Goal: Find specific page/section

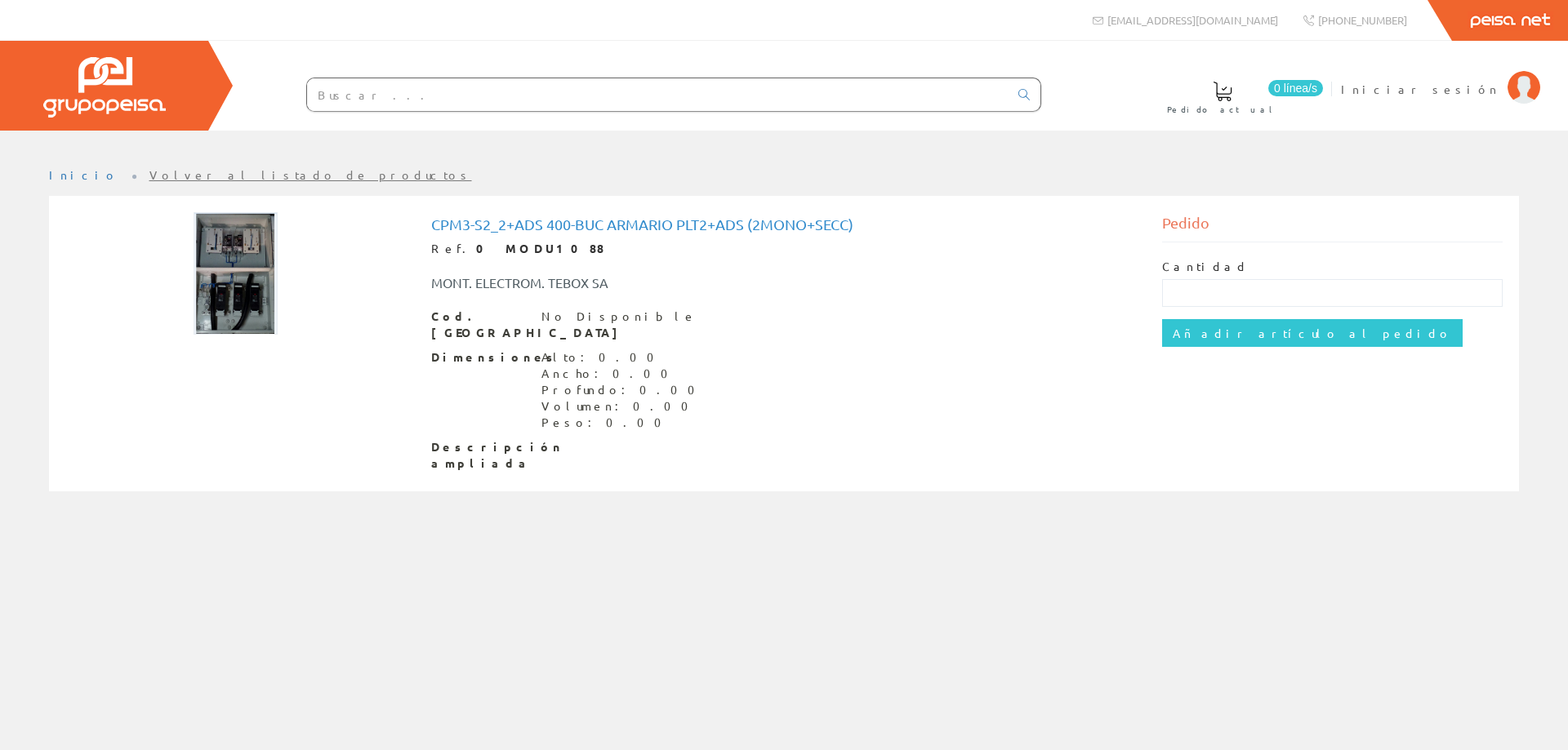
click at [150, 175] on link "Volver al listado de productos" at bounding box center [311, 175] width 322 height 15
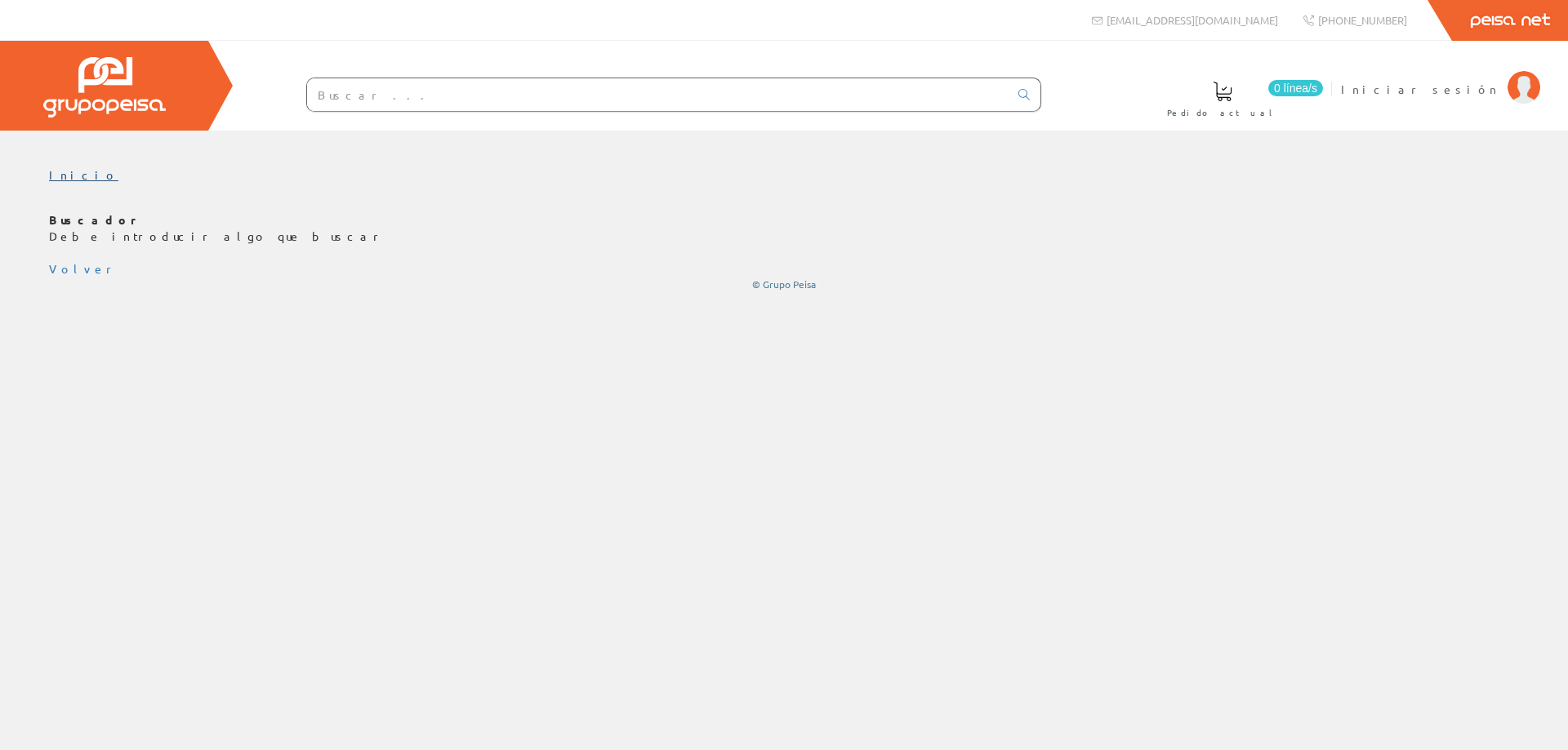
click at [63, 175] on link "Inicio" at bounding box center [84, 175] width 69 height 15
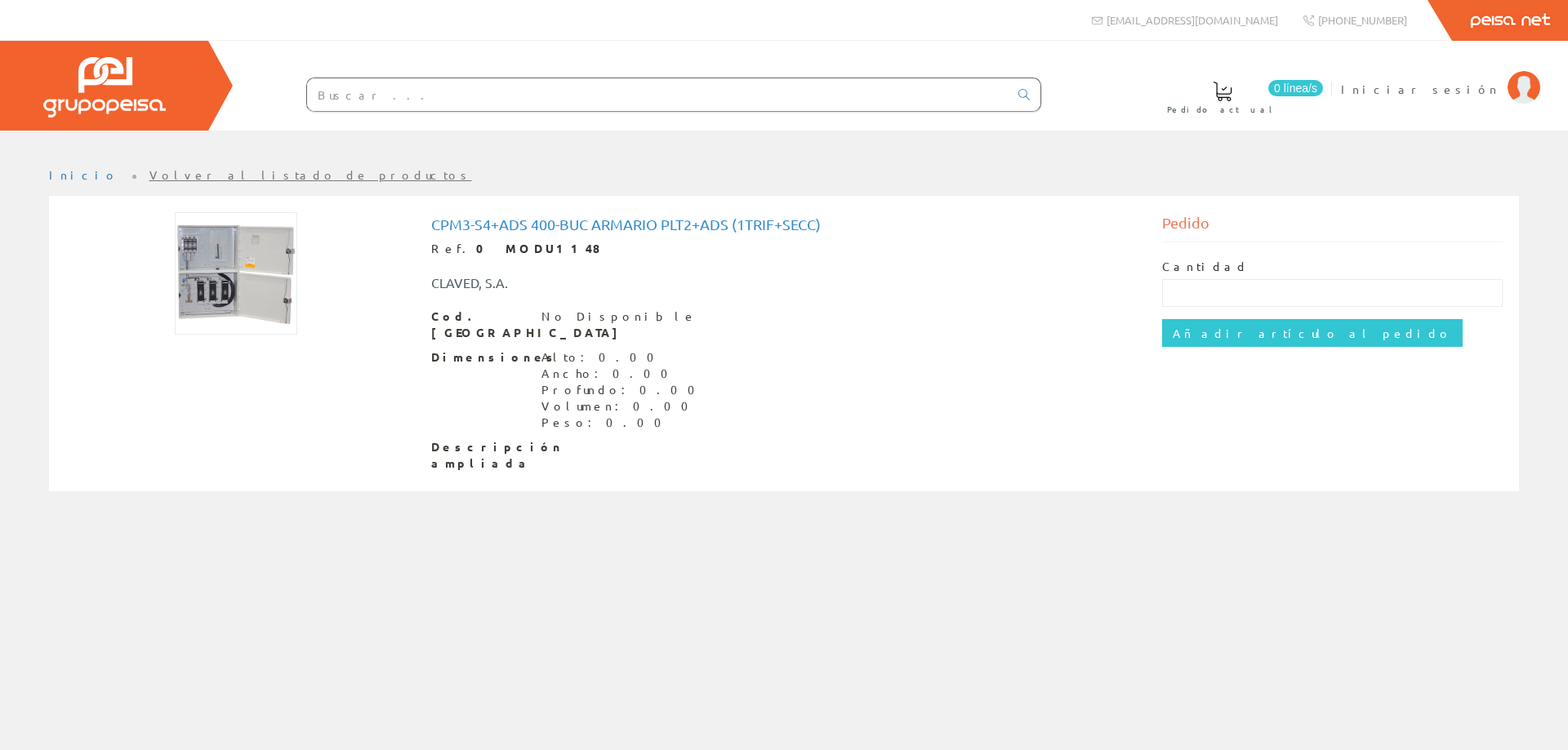
click at [445, 94] on input "text" at bounding box center [658, 94] width 702 height 33
type input "cpm3-"
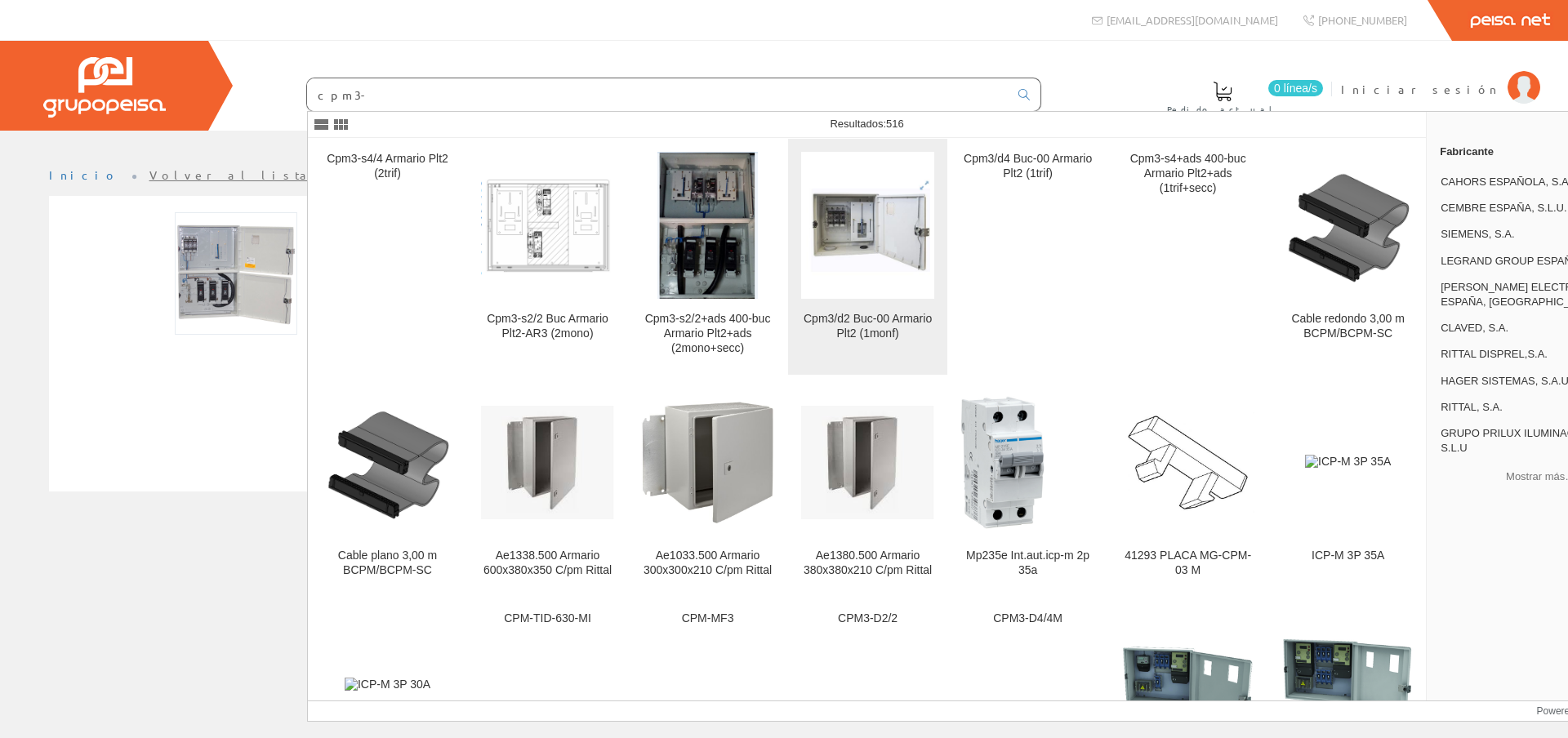
click at [860, 305] on link "Cpm3/d2 Buc-00 Armario Plt2 (1monf)" at bounding box center [868, 256] width 159 height 236
